Goal: Task Accomplishment & Management: Use online tool/utility

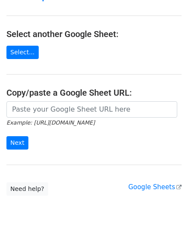
scroll to position [86, 0]
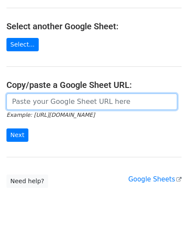
click at [60, 104] on input "url" at bounding box center [91, 101] width 171 height 16
paste input "[URL][DOMAIN_NAME]"
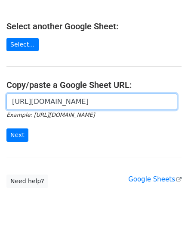
scroll to position [0, 182]
type input "[URL][DOMAIN_NAME]"
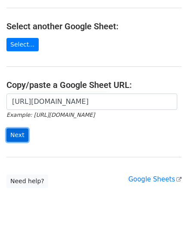
click at [17, 132] on input "Next" at bounding box center [17, 134] width 22 height 13
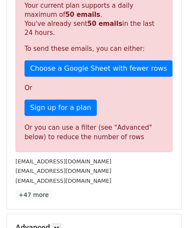
scroll to position [290, 0]
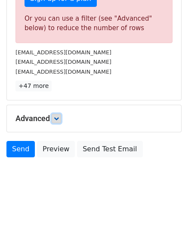
click at [61, 118] on link at bounding box center [56, 118] width 9 height 9
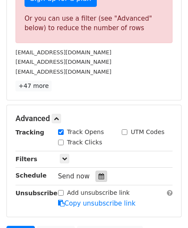
click at [98, 174] on icon at bounding box center [101, 176] width 6 height 6
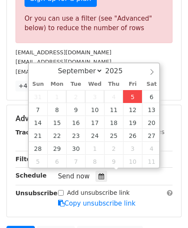
type input "2025-09-05 12:00"
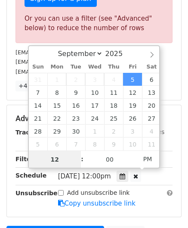
paste input "0"
type input "10"
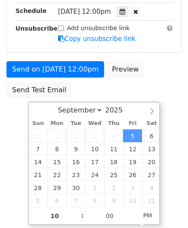
type input "2025-09-05 22:00"
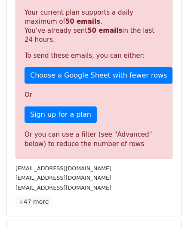
scroll to position [394, 0]
